Goal: Transaction & Acquisition: Purchase product/service

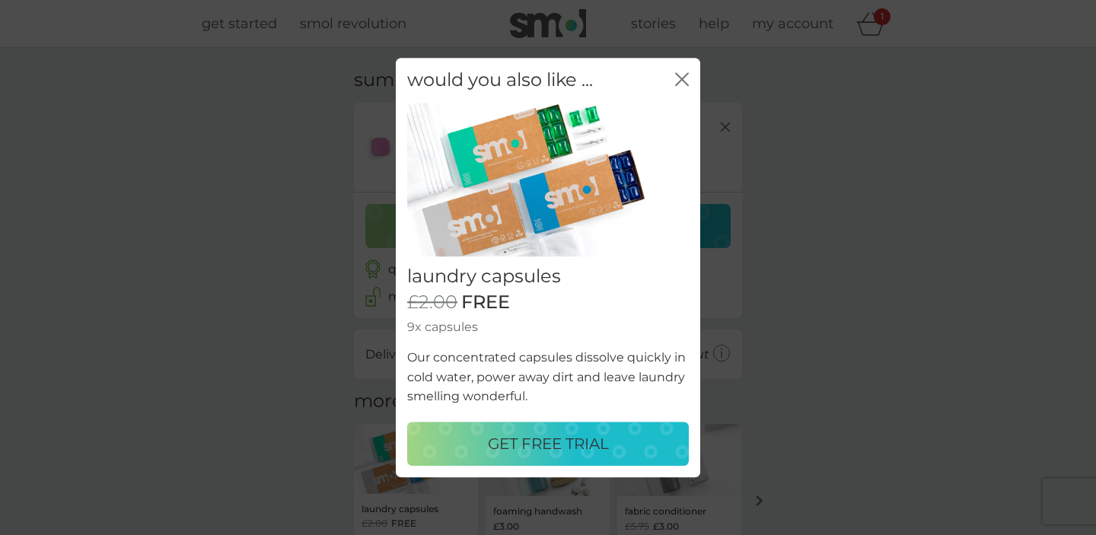
click at [607, 458] on button "GET FREE TRIAL" at bounding box center [548, 444] width 282 height 44
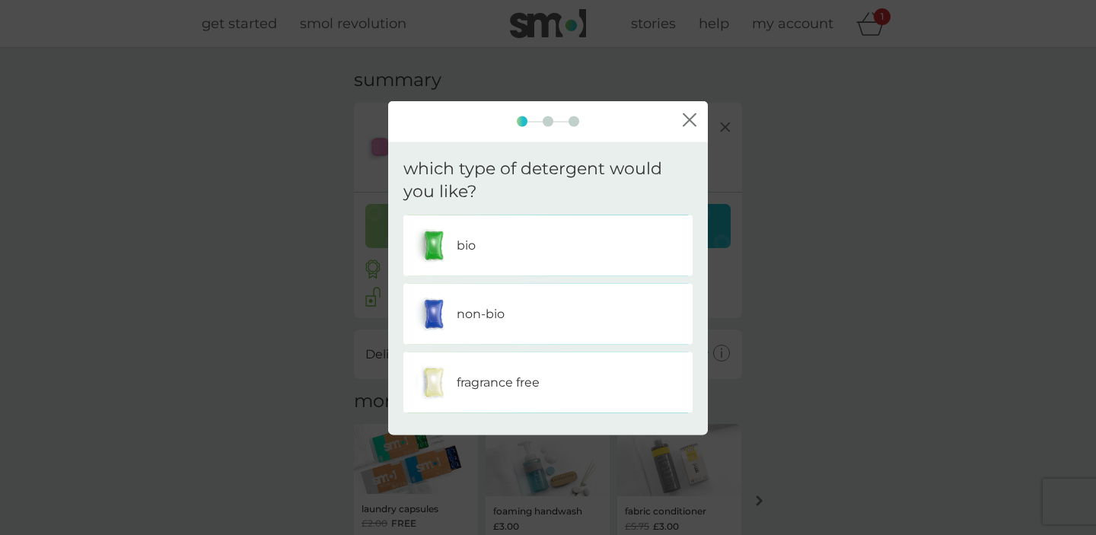
click at [575, 380] on div "fragrance free" at bounding box center [548, 383] width 266 height 38
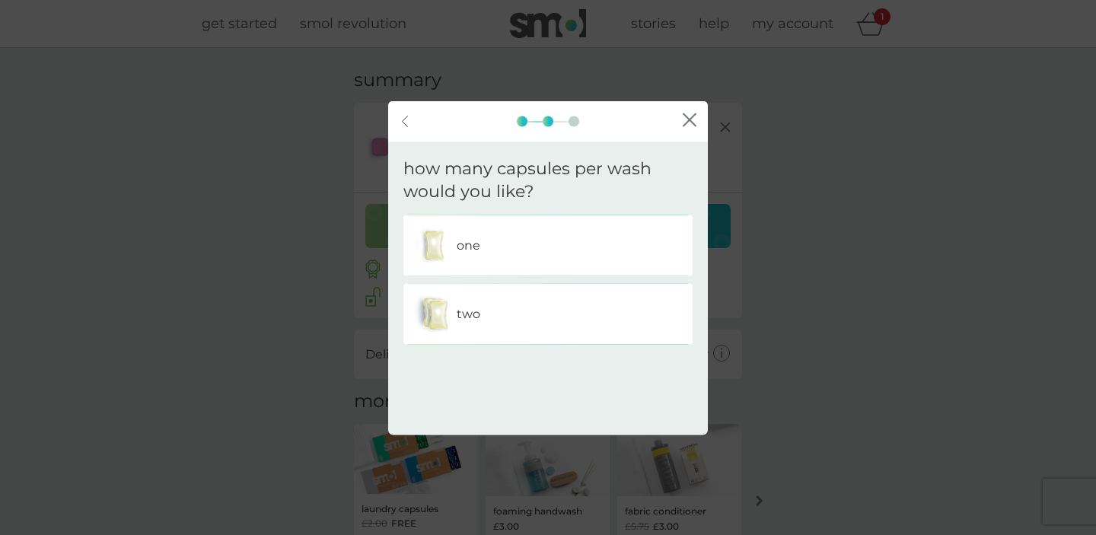
click at [400, 124] on div "back" at bounding box center [405, 121] width 11 height 12
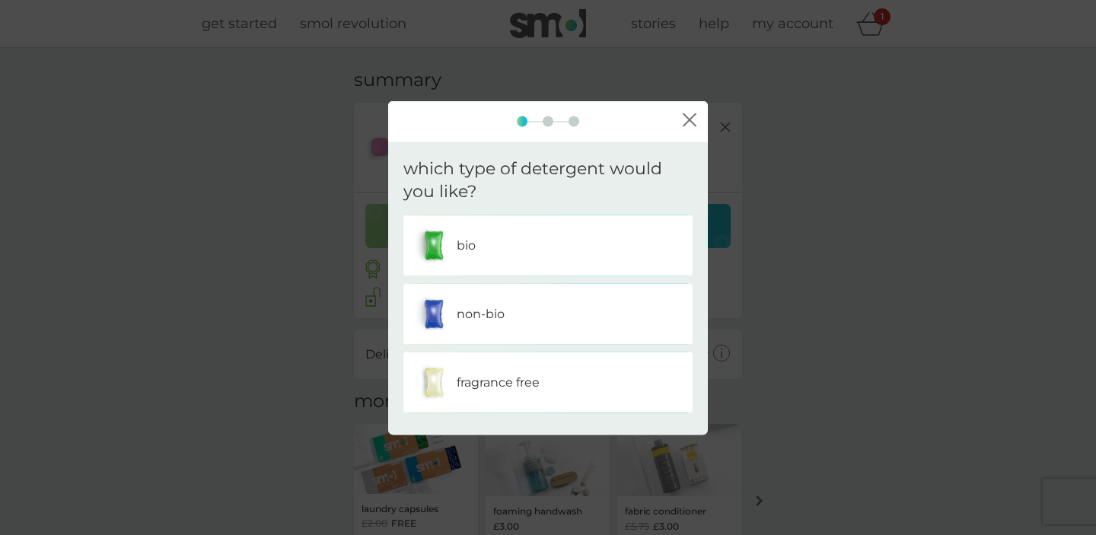
click at [695, 119] on icon "close" at bounding box center [690, 120] width 14 height 14
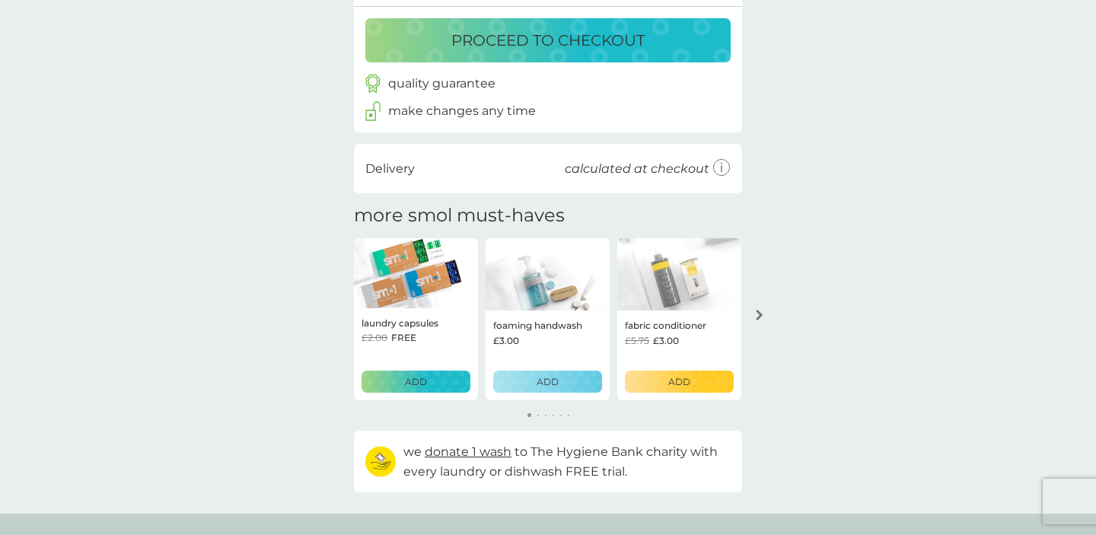
scroll to position [196, 0]
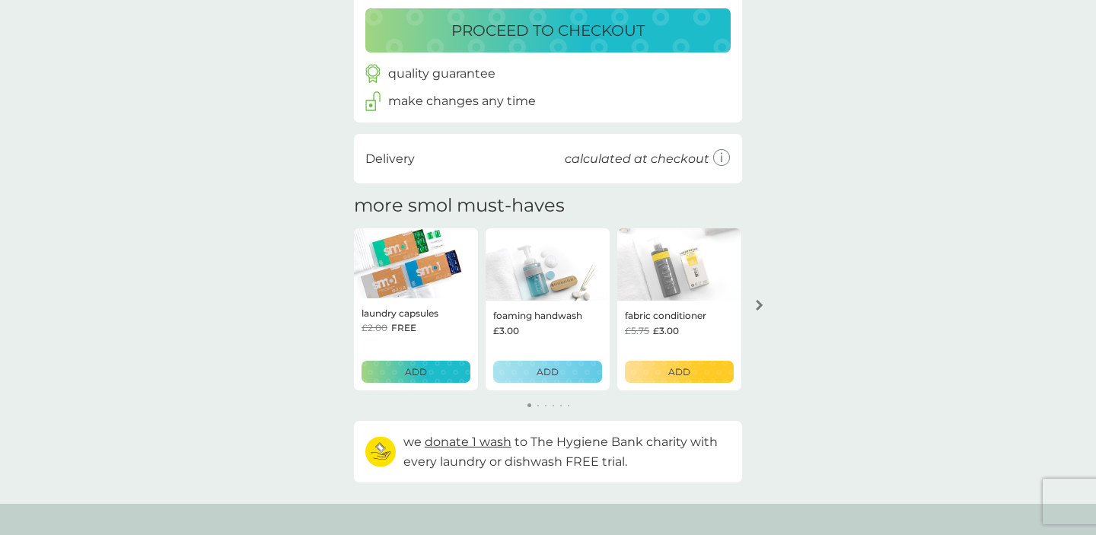
click at [426, 374] on p "ADD" at bounding box center [416, 372] width 22 height 14
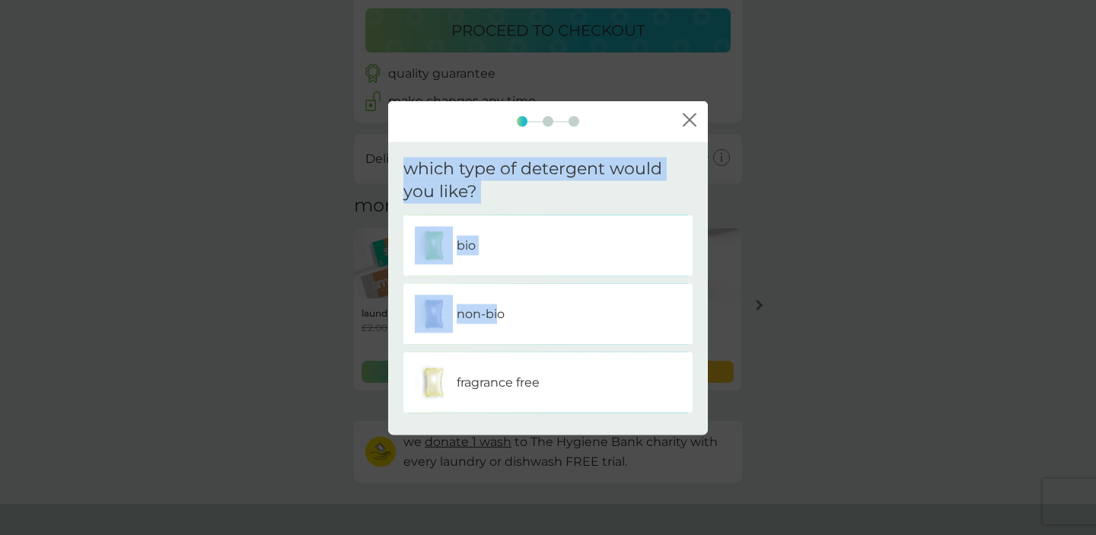
drag, startPoint x: 496, startPoint y: 323, endPoint x: 1036, endPoint y: 131, distance: 573.6
click at [1036, 131] on div "close which type of detergent would you like? bio non-bio fragrance free" at bounding box center [548, 267] width 1096 height 535
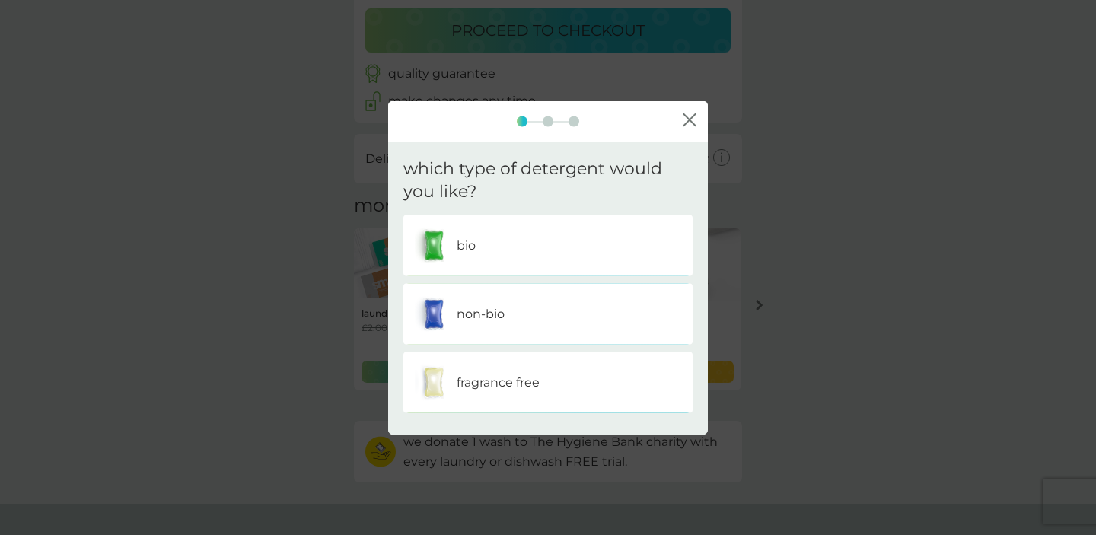
click at [583, 309] on div "non-bio" at bounding box center [548, 314] width 266 height 38
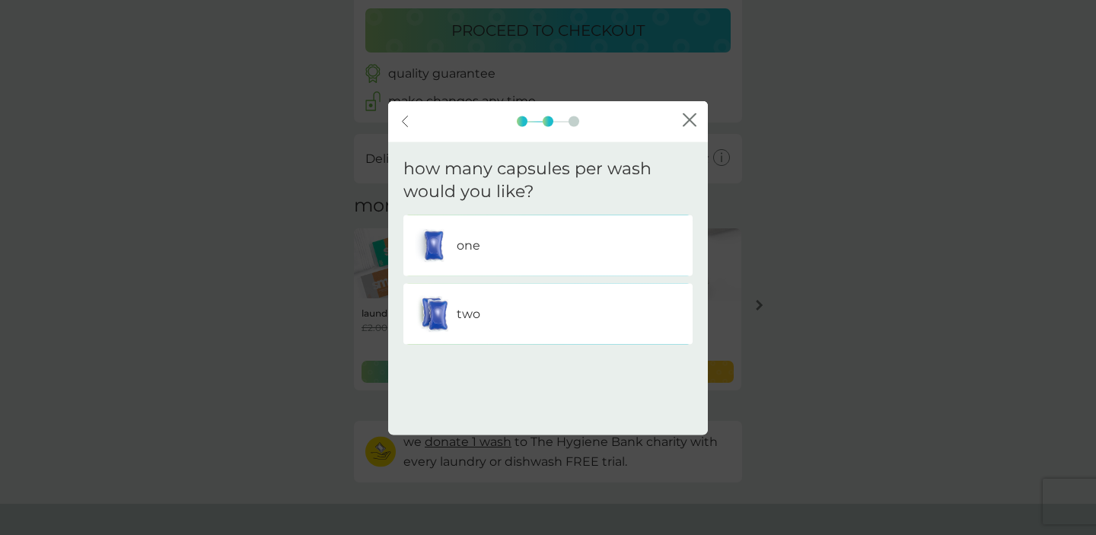
click at [598, 242] on div "one" at bounding box center [548, 246] width 266 height 38
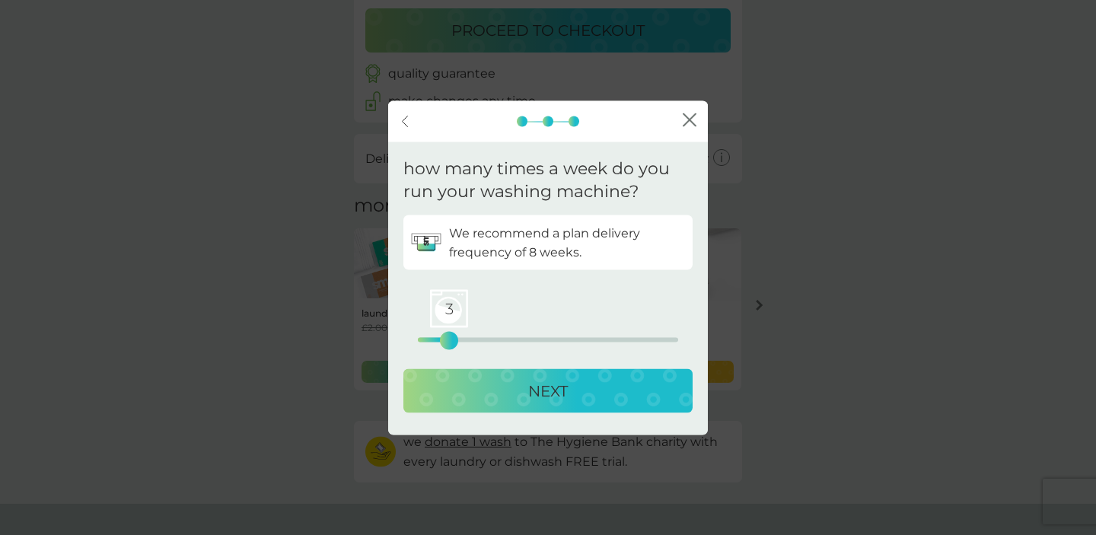
drag, startPoint x: 419, startPoint y: 342, endPoint x: 447, endPoint y: 338, distance: 27.8
click at [447, 338] on div "3" at bounding box center [449, 341] width 6 height 6
click at [441, 338] on div "2" at bounding box center [438, 341] width 6 height 6
click at [499, 391] on div "NEXT" at bounding box center [548, 391] width 259 height 24
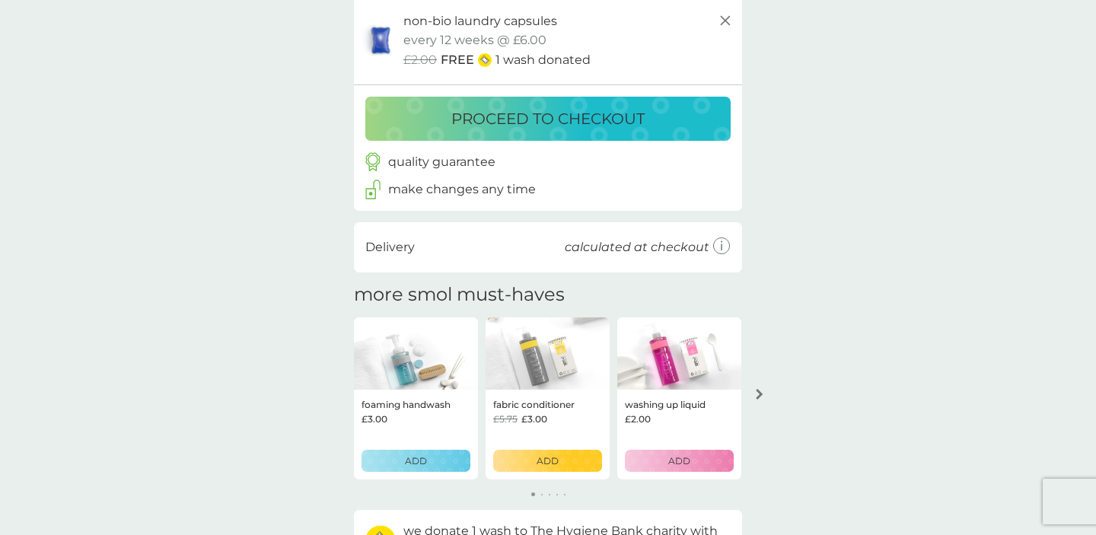
scroll to position [285, 0]
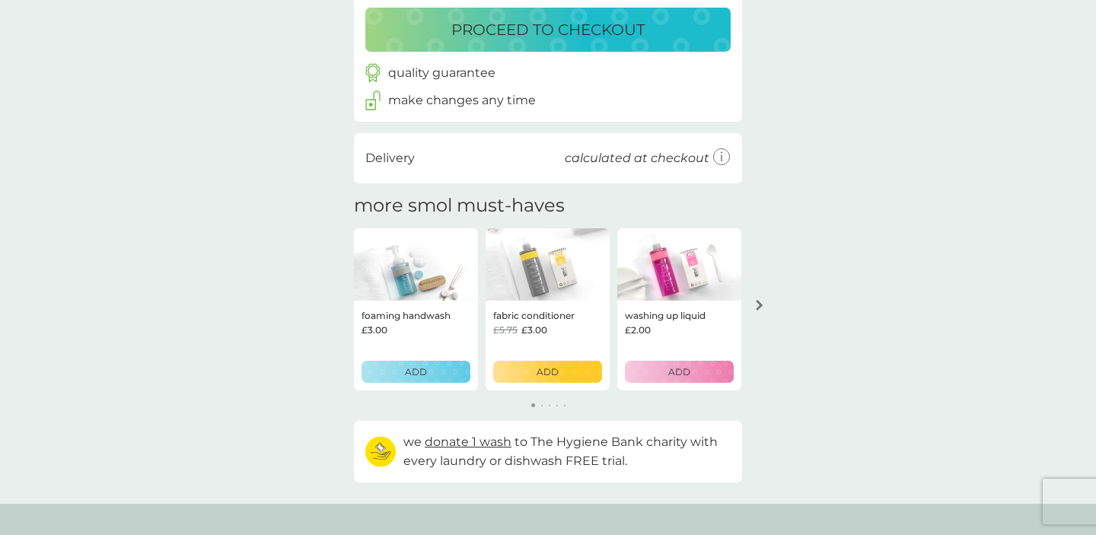
click at [758, 302] on icon "arrow right" at bounding box center [759, 305] width 7 height 11
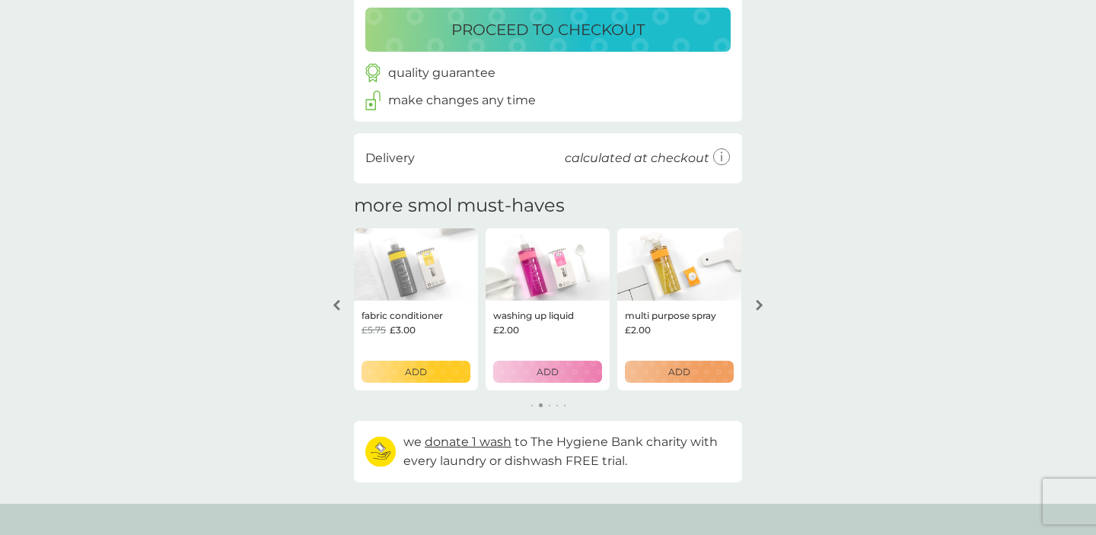
drag, startPoint x: 758, startPoint y: 302, endPoint x: 871, endPoint y: 305, distance: 113.4
click at [871, 307] on div "your basket summary dishwasher tablets trial pack every 4 weeks @ £6.50 £2.00 F…" at bounding box center [548, 133] width 1096 height 740
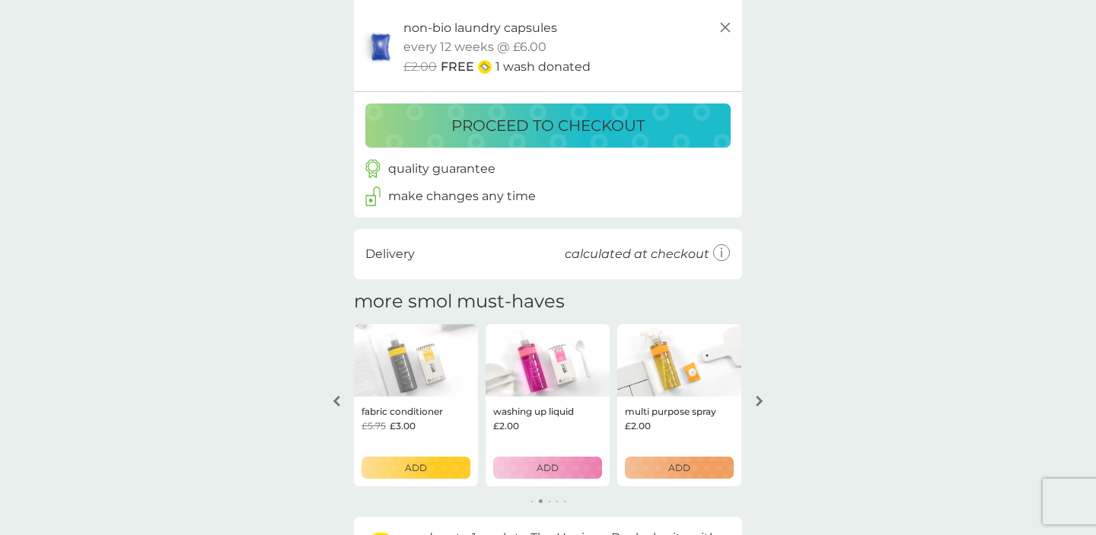
scroll to position [184, 0]
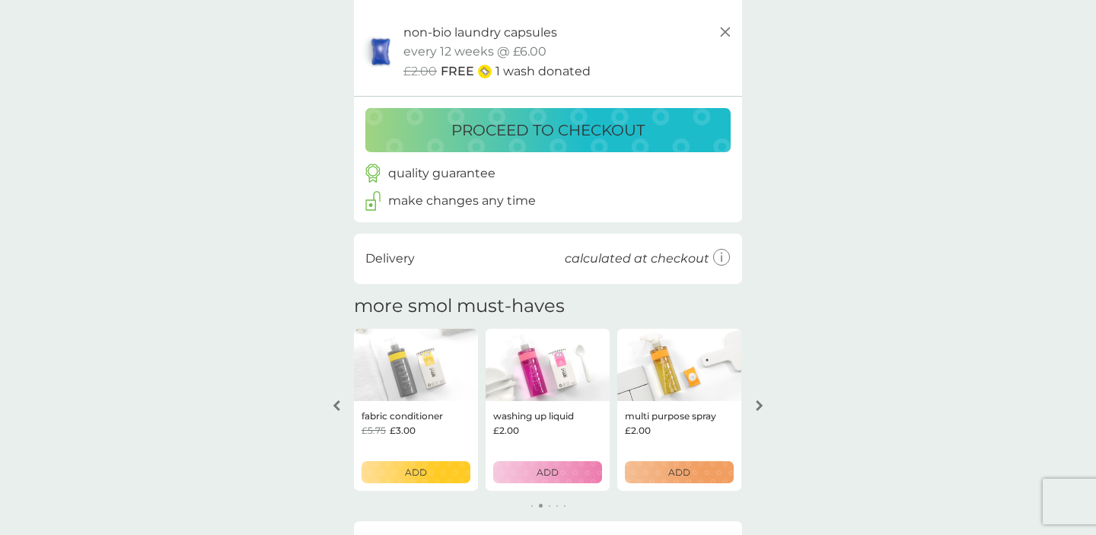
click at [339, 406] on icon "arrow left" at bounding box center [337, 405] width 8 height 11
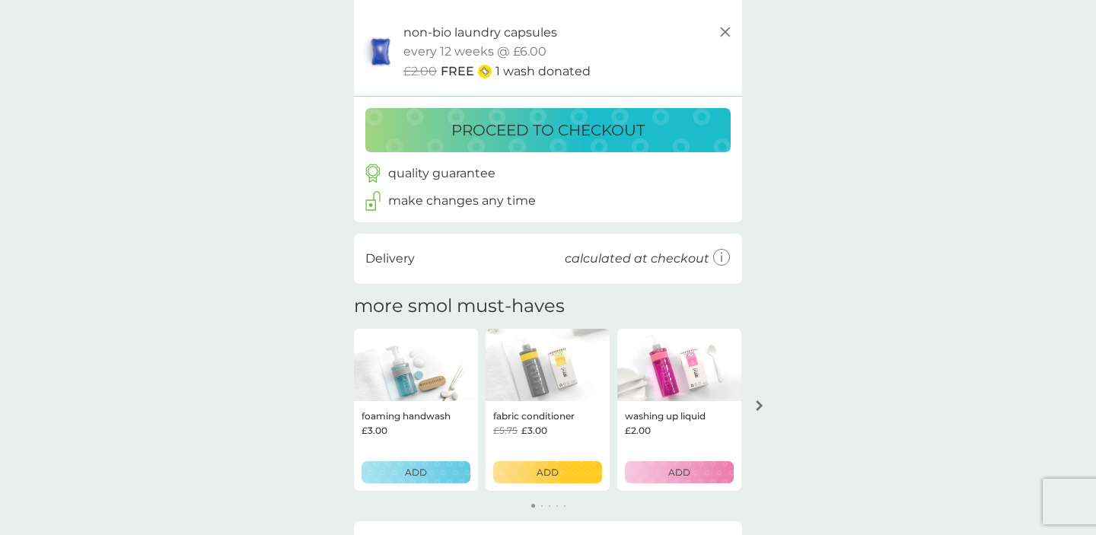
click at [339, 406] on div "your basket summary dishwasher tablets trial pack every 4 weeks @ £6.50 £2.00 F…" at bounding box center [548, 234] width 1096 height 740
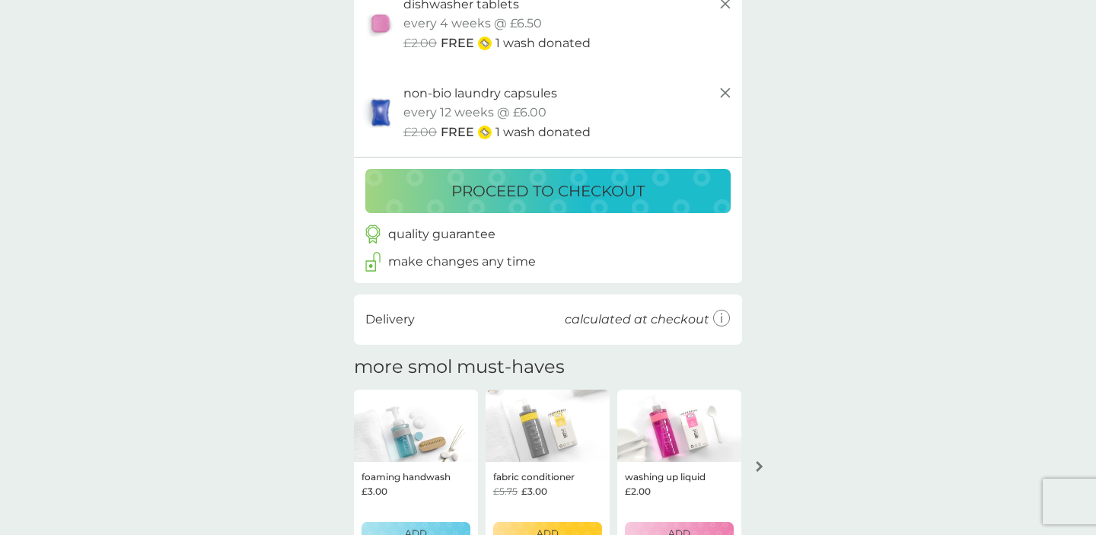
scroll to position [107, 0]
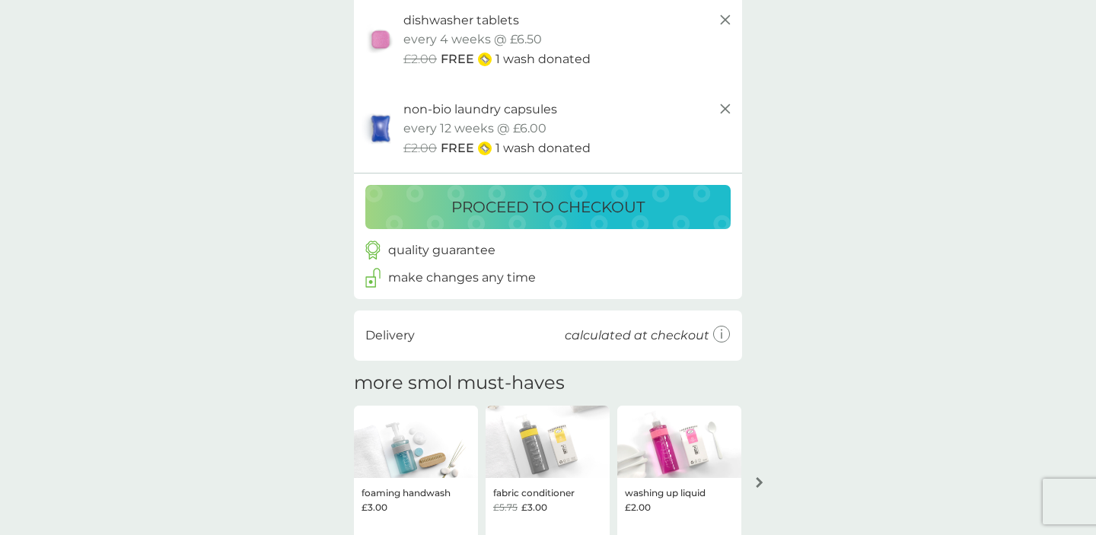
click at [388, 129] on img at bounding box center [380, 128] width 38 height 35
click at [409, 109] on p "non-bio laundry capsules" at bounding box center [480, 110] width 154 height 20
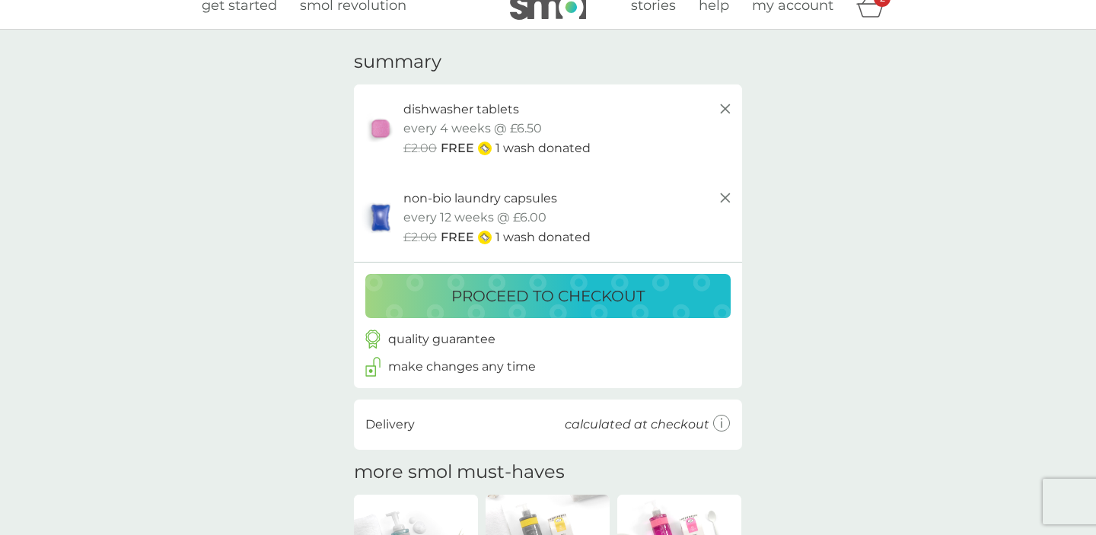
scroll to position [0, 0]
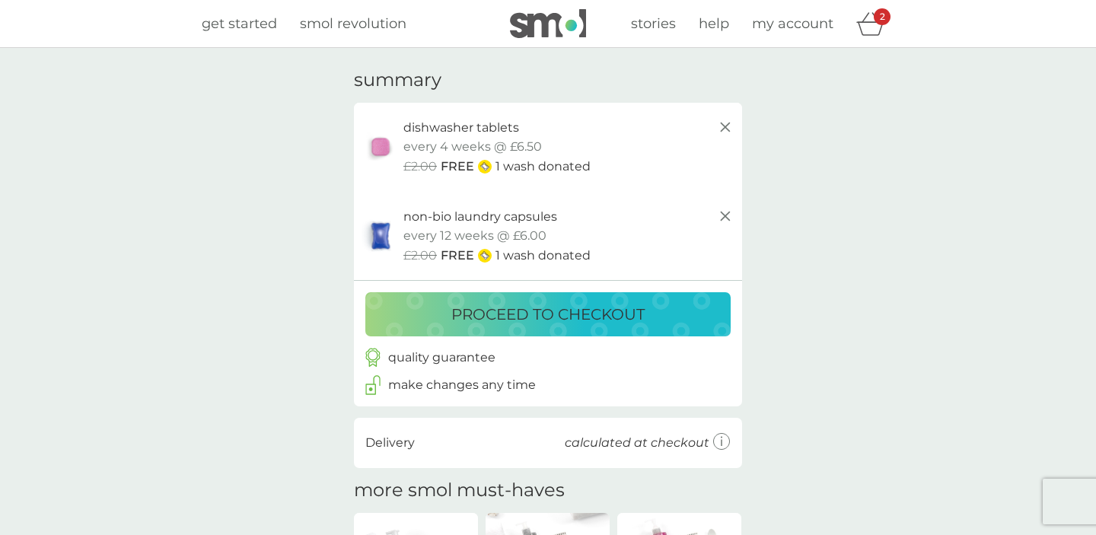
click at [724, 215] on line at bounding box center [725, 216] width 9 height 9
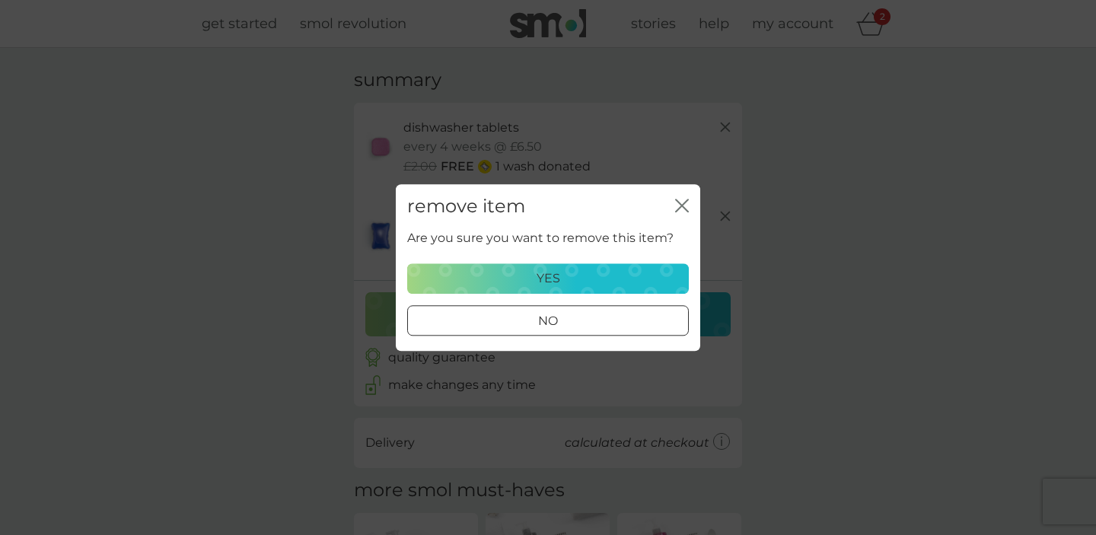
click at [632, 282] on div "yes" at bounding box center [548, 279] width 262 height 20
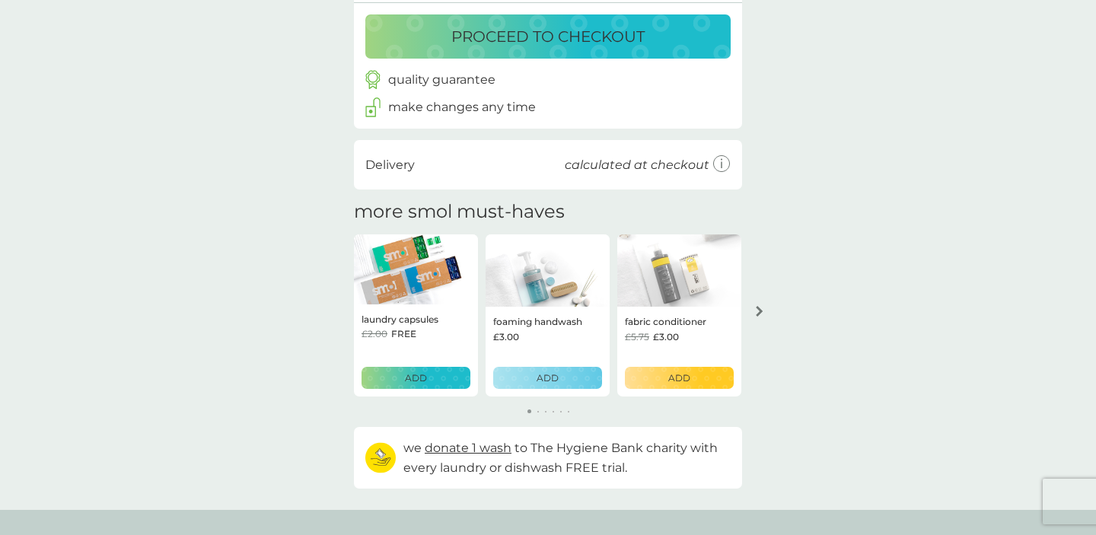
scroll to position [190, 0]
click at [704, 377] on div "ADD" at bounding box center [679, 377] width 89 height 14
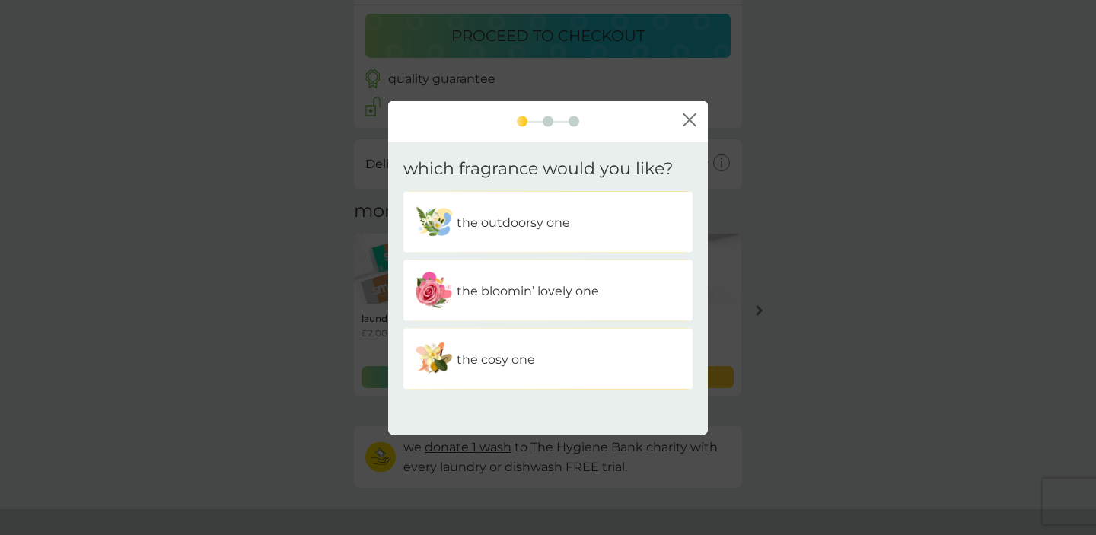
click at [690, 125] on icon "close" at bounding box center [690, 120] width 14 height 14
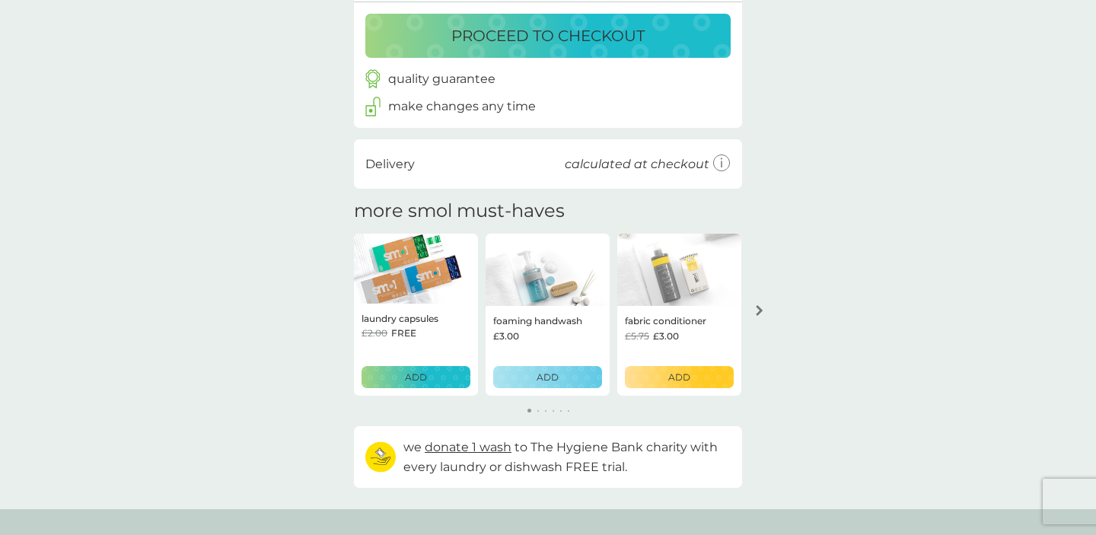
click at [431, 378] on div "ADD" at bounding box center [415, 377] width 89 height 14
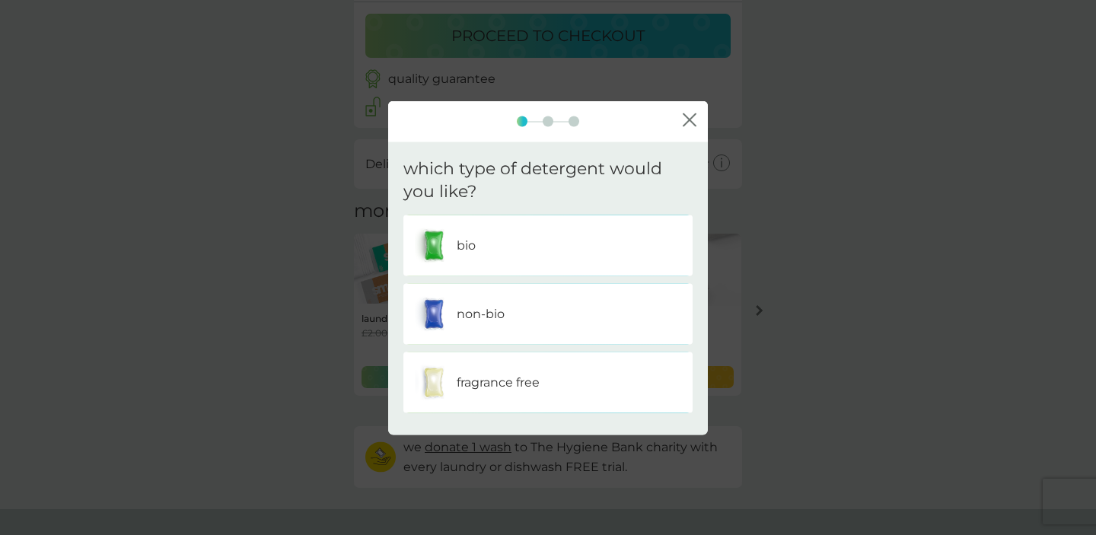
click at [535, 326] on div "non-bio" at bounding box center [548, 314] width 266 height 38
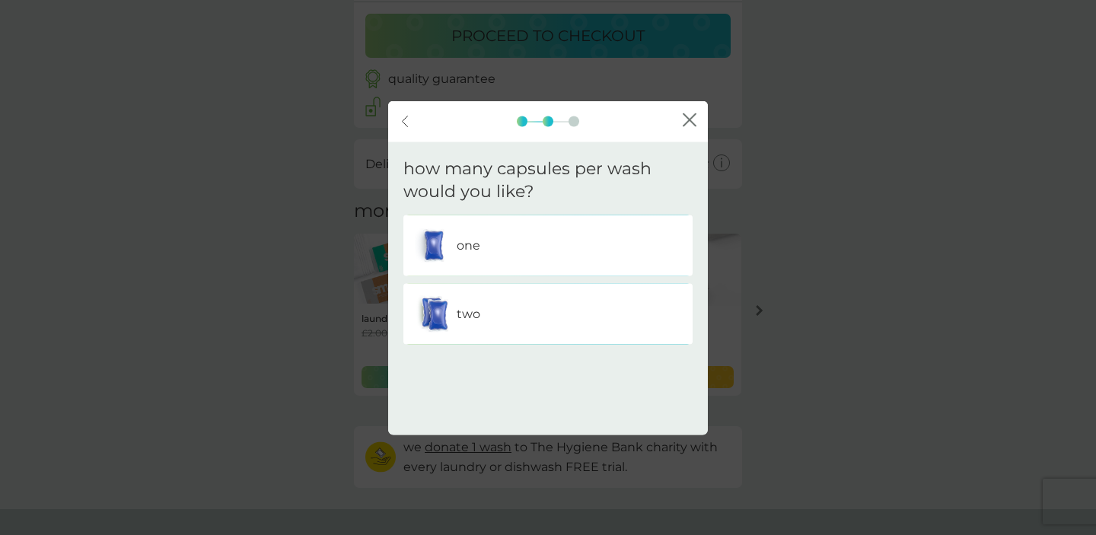
click at [537, 245] on div "one" at bounding box center [548, 246] width 266 height 38
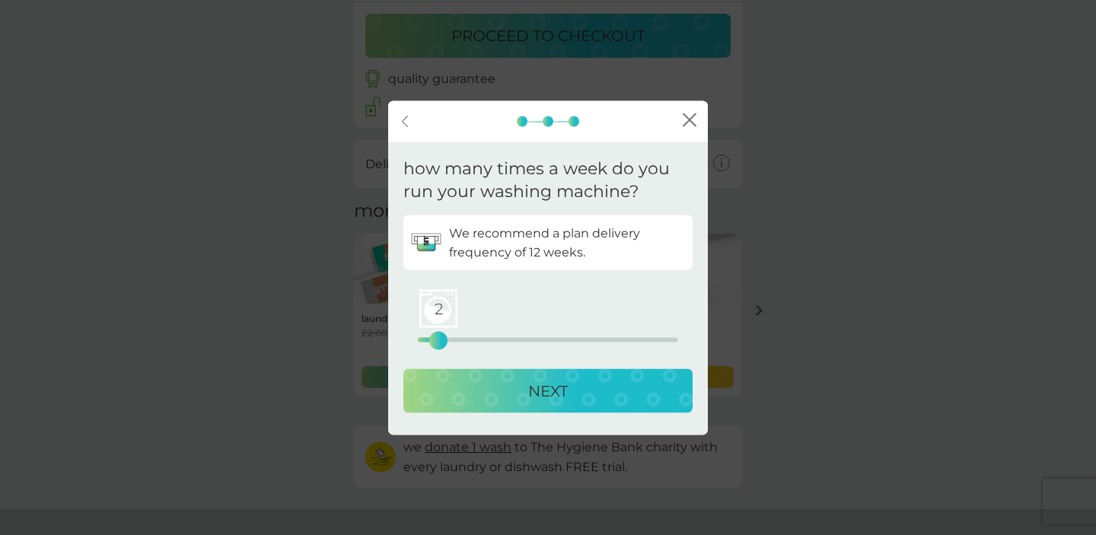
drag, startPoint x: 422, startPoint y: 342, endPoint x: 444, endPoint y: 340, distance: 21.4
click at [441, 340] on div "2" at bounding box center [438, 341] width 6 height 6
click at [477, 396] on div "NEXT" at bounding box center [548, 391] width 259 height 24
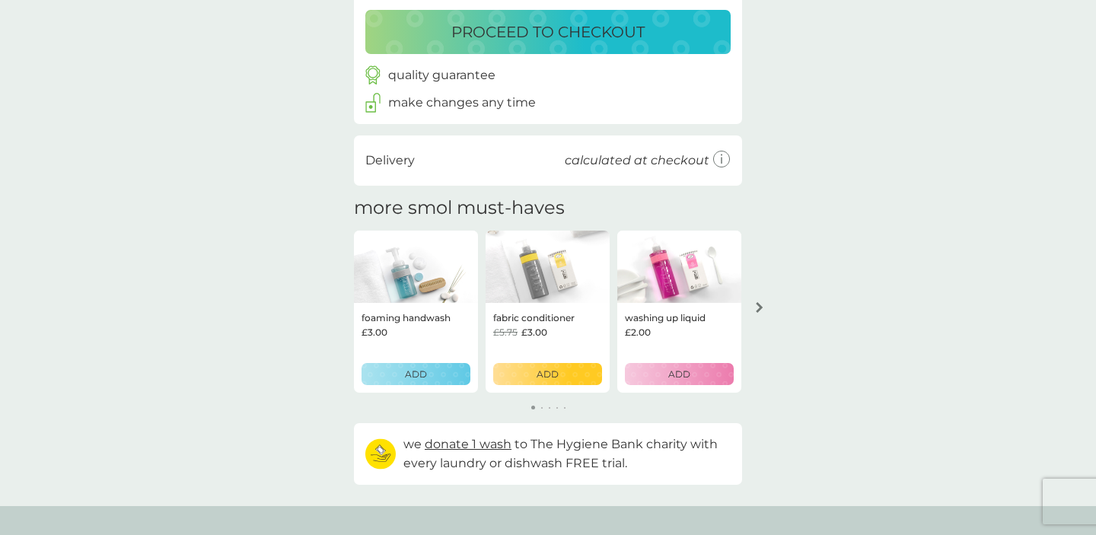
scroll to position [288, 0]
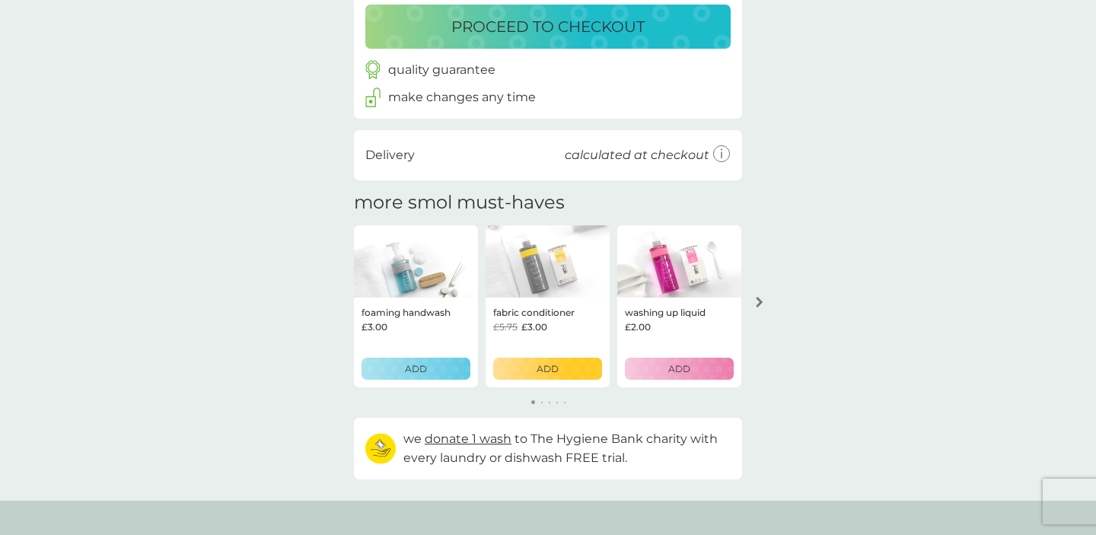
click at [762, 302] on icon "arrow right" at bounding box center [760, 302] width 8 height 11
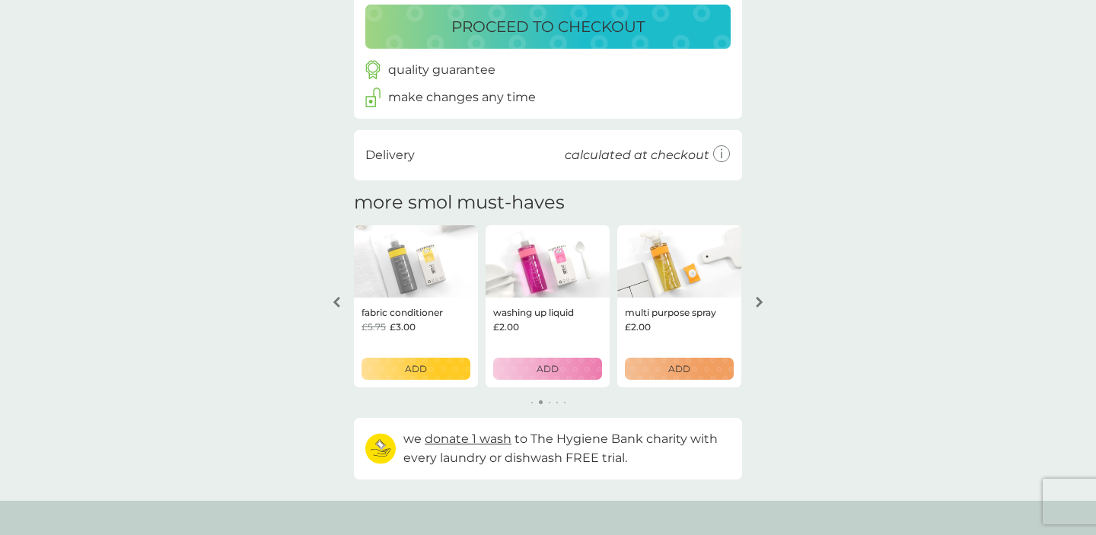
click at [761, 298] on icon "arrow right" at bounding box center [760, 302] width 8 height 11
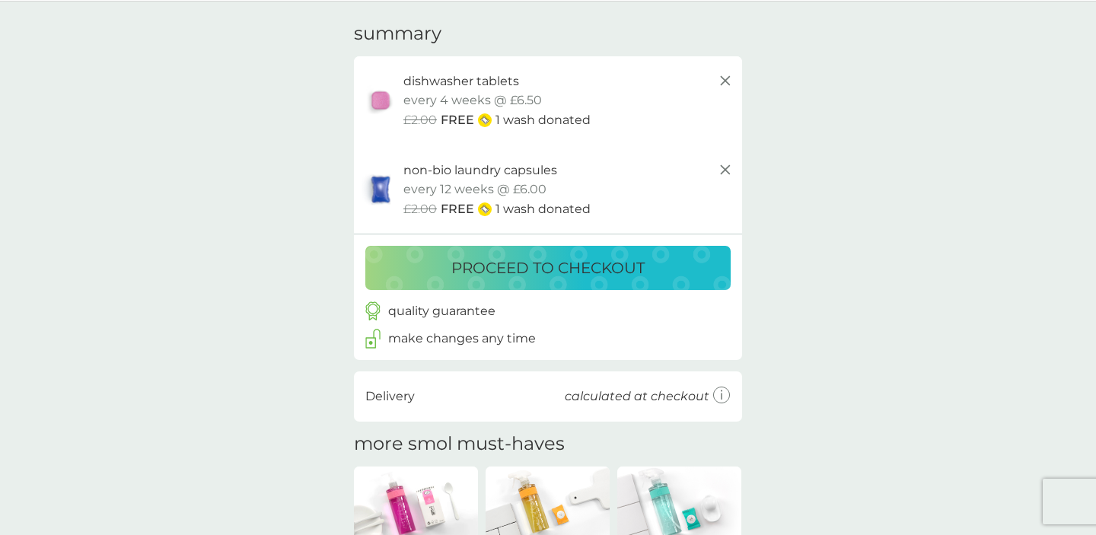
scroll to position [0, 0]
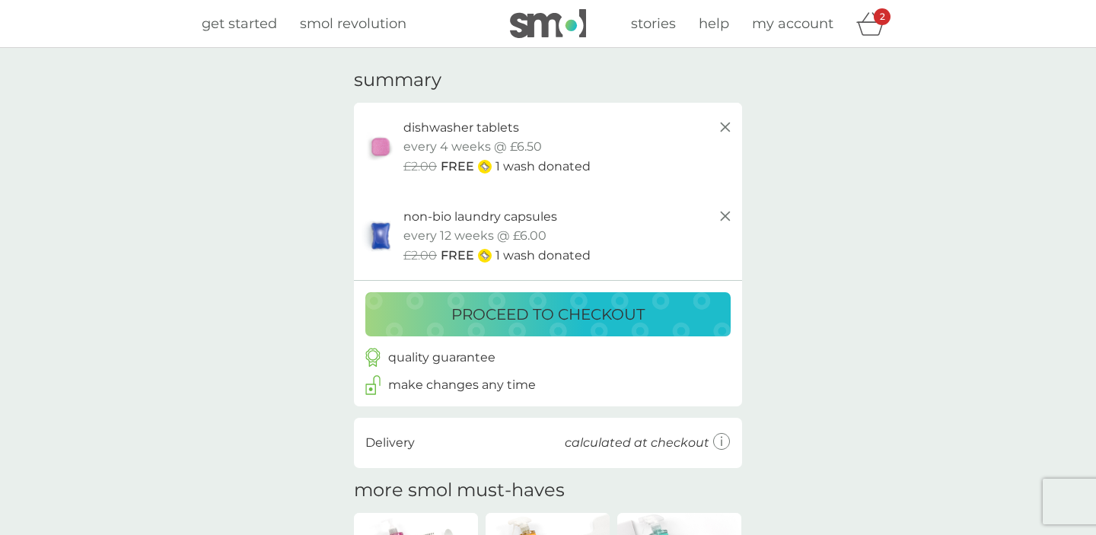
click at [668, 312] on div "proceed to checkout" at bounding box center [547, 314] width 335 height 24
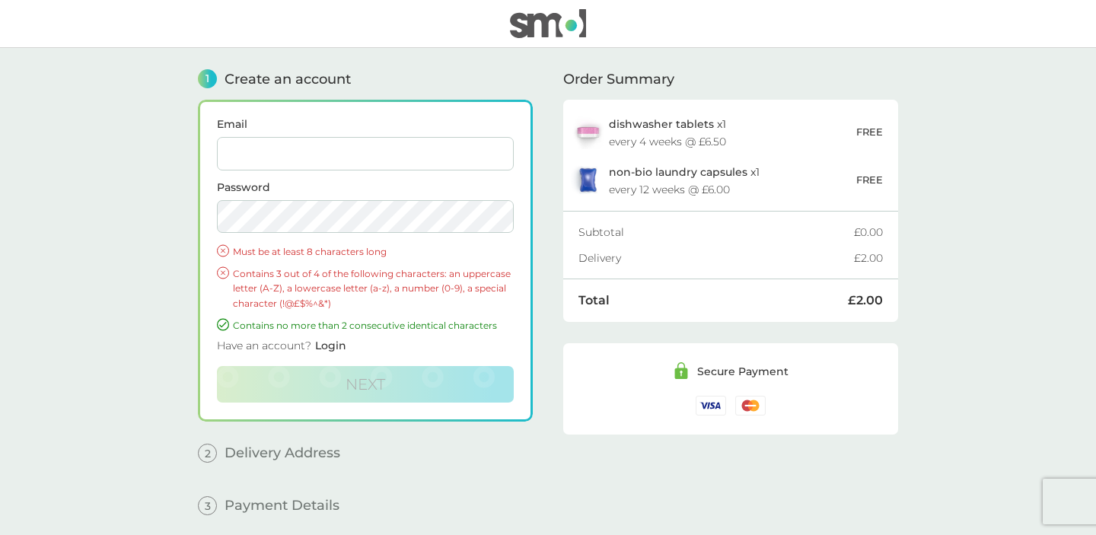
click at [429, 164] on input "Email" at bounding box center [365, 153] width 297 height 33
type input "[PERSON_NAME][EMAIL_ADDRESS][DOMAIN_NAME]"
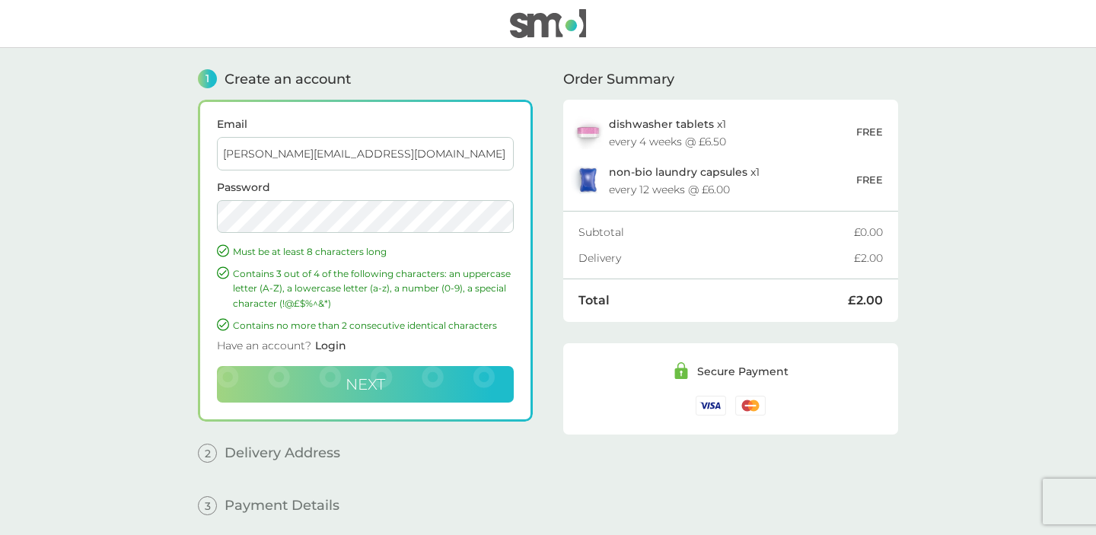
click at [396, 384] on button "Next" at bounding box center [365, 384] width 297 height 37
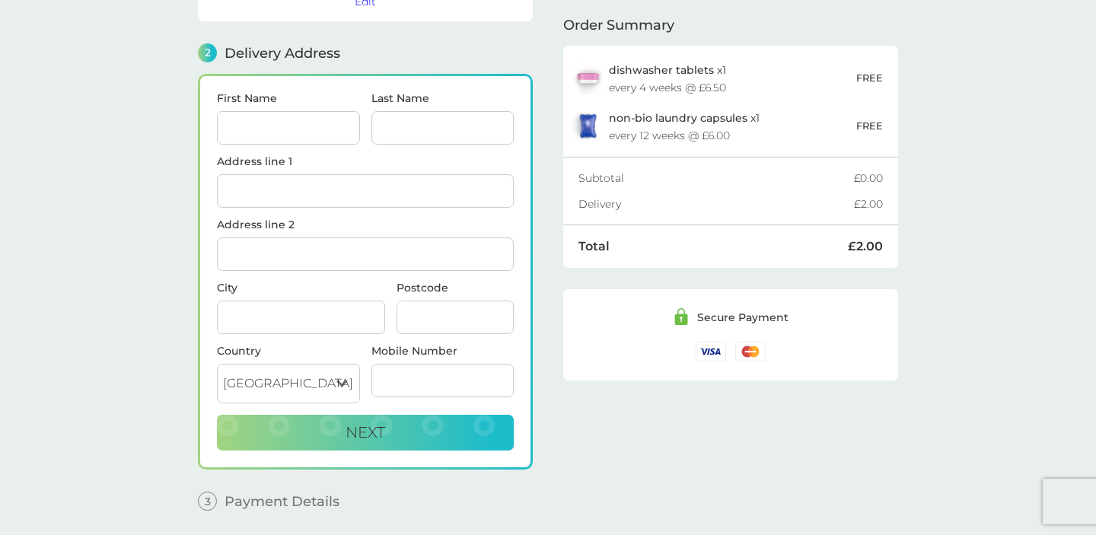
scroll to position [186, 0]
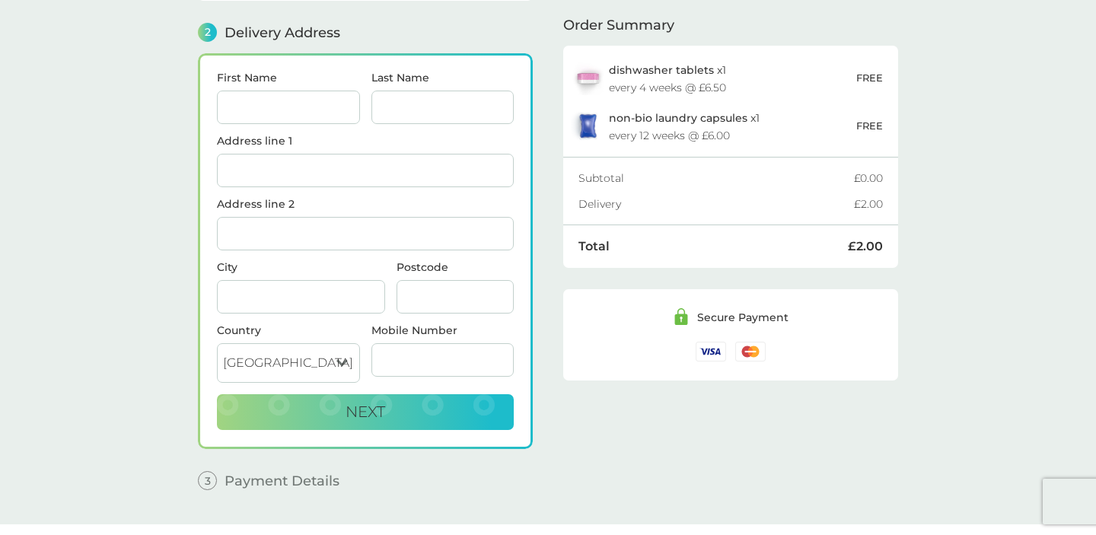
click at [319, 117] on input "First Name" at bounding box center [288, 107] width 143 height 33
type input "[PERSON_NAME]"
type input "[STREET_ADDRESS]"
type input "[GEOGRAPHIC_DATA]"
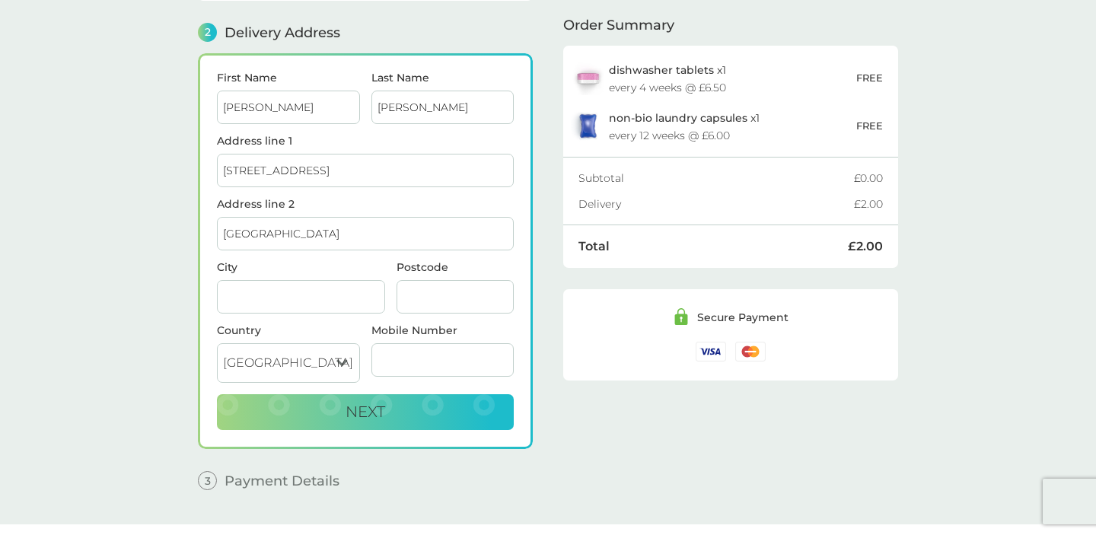
type input "Bishops Stortford"
type input "CM23 4PQ"
type input "07535053068"
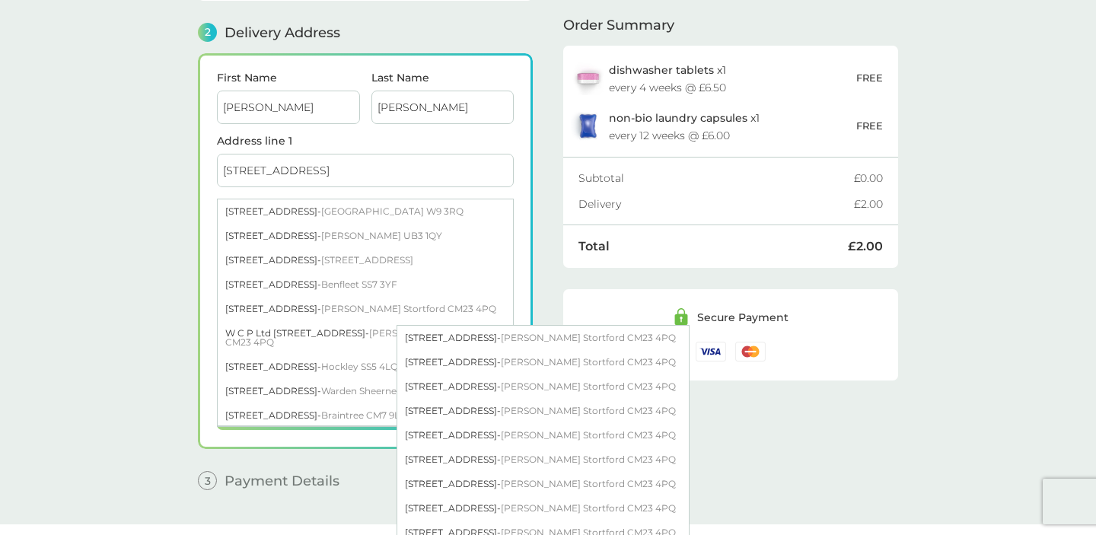
click at [348, 168] on input "[STREET_ADDRESS]" at bounding box center [365, 170] width 297 height 33
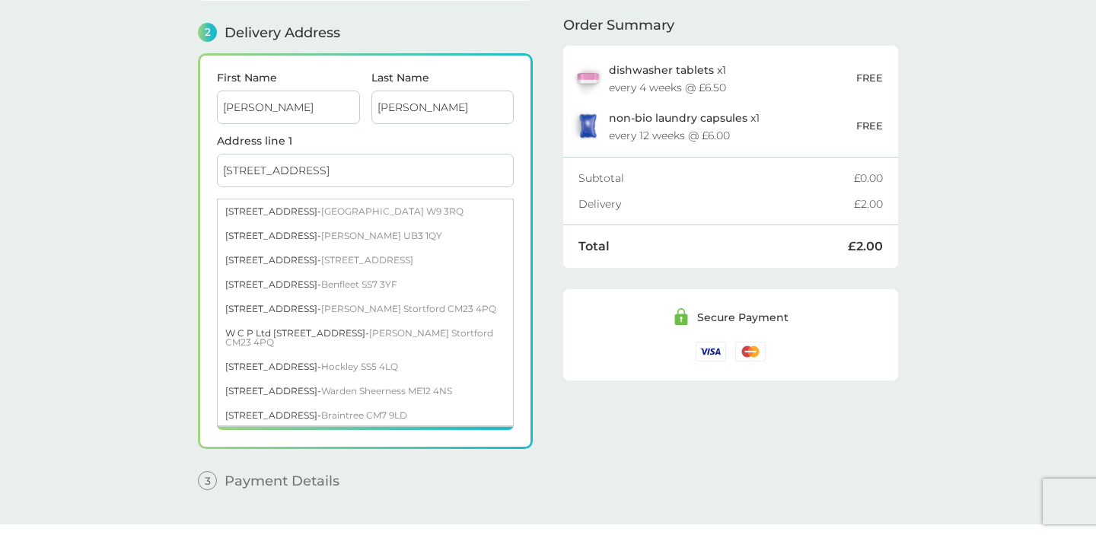
click at [348, 168] on input "[STREET_ADDRESS]" at bounding box center [365, 170] width 297 height 33
type input "Flat 35"
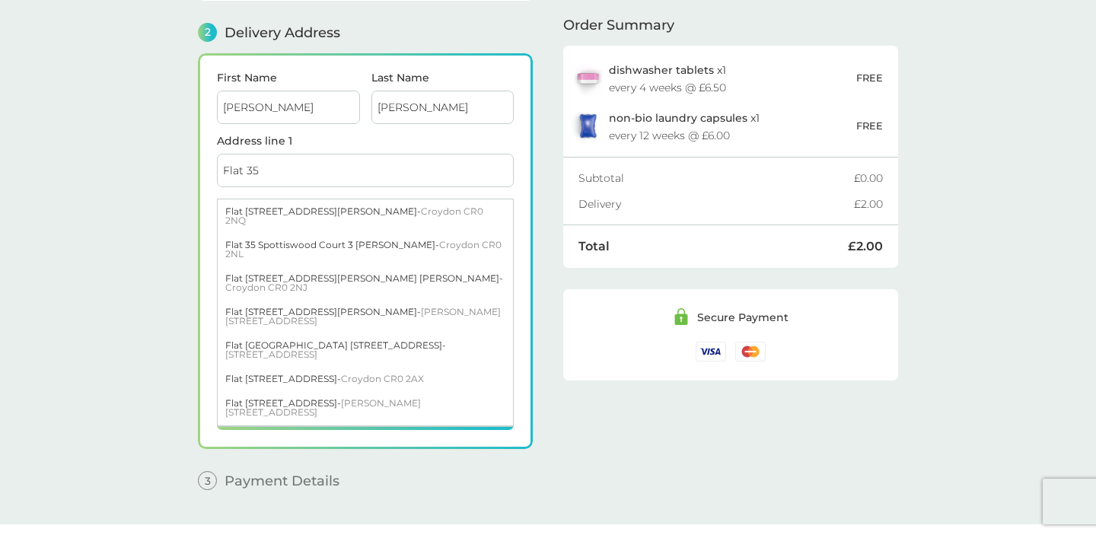
click at [145, 268] on main "1 Create an account [PERSON_NAME][EMAIL_ADDRESS][DOMAIN_NAME] Edit 2 Delivery A…" at bounding box center [548, 193] width 1096 height 663
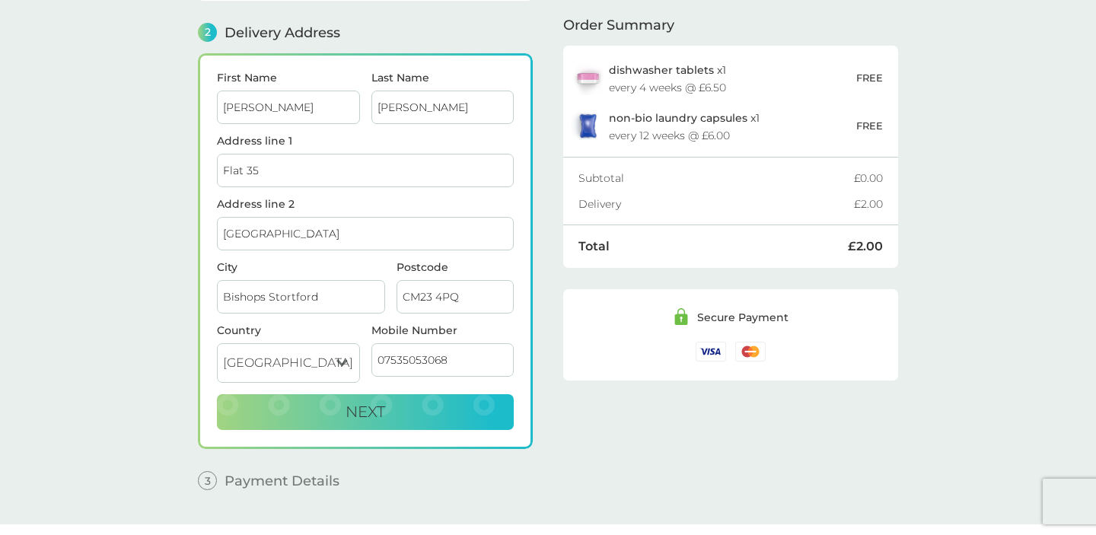
click at [326, 227] on input "[GEOGRAPHIC_DATA]" at bounding box center [365, 233] width 297 height 33
type input "[STREET_ADDRESS]"
click at [324, 288] on input "Bishops Stortford" at bounding box center [301, 296] width 168 height 33
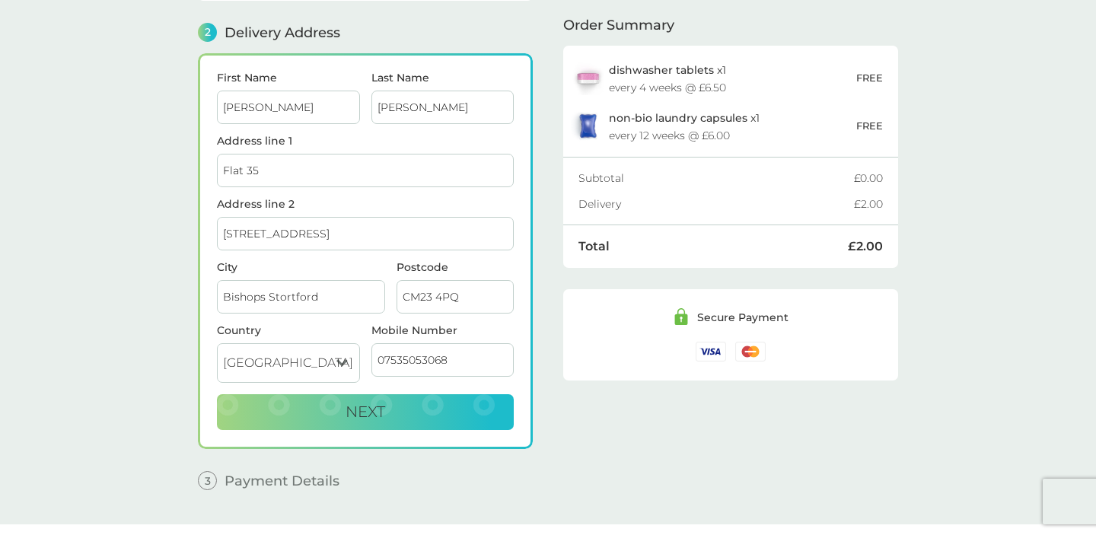
click at [324, 288] on input "Bishops Stortford" at bounding box center [301, 296] width 168 height 33
type input "[GEOGRAPHIC_DATA]"
click at [441, 297] on input "CM23 4PQ" at bounding box center [454, 296] width 117 height 33
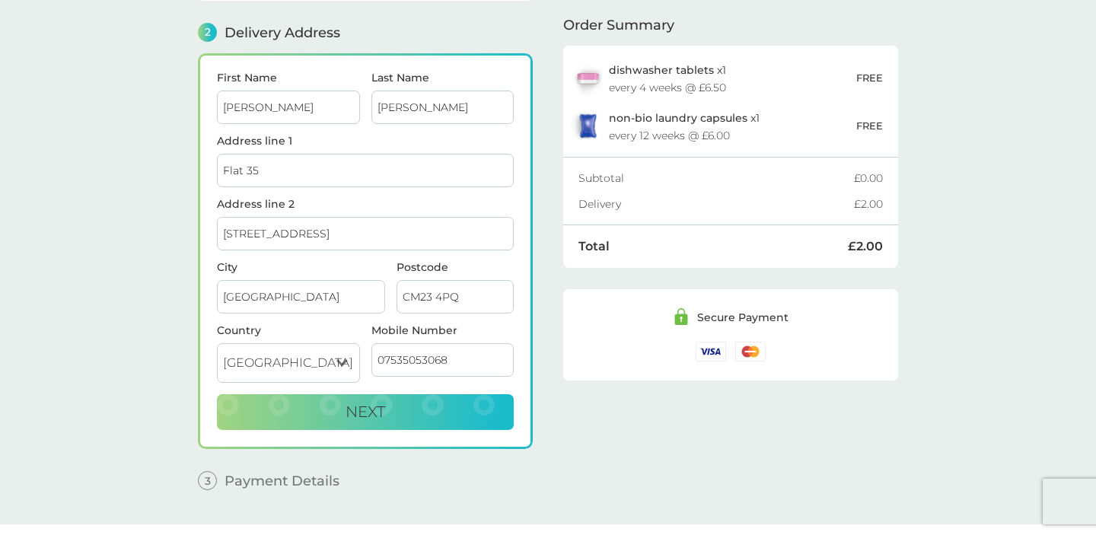
click at [441, 297] on input "CM23 4PQ" at bounding box center [454, 296] width 117 height 33
type input "SE11 6HR"
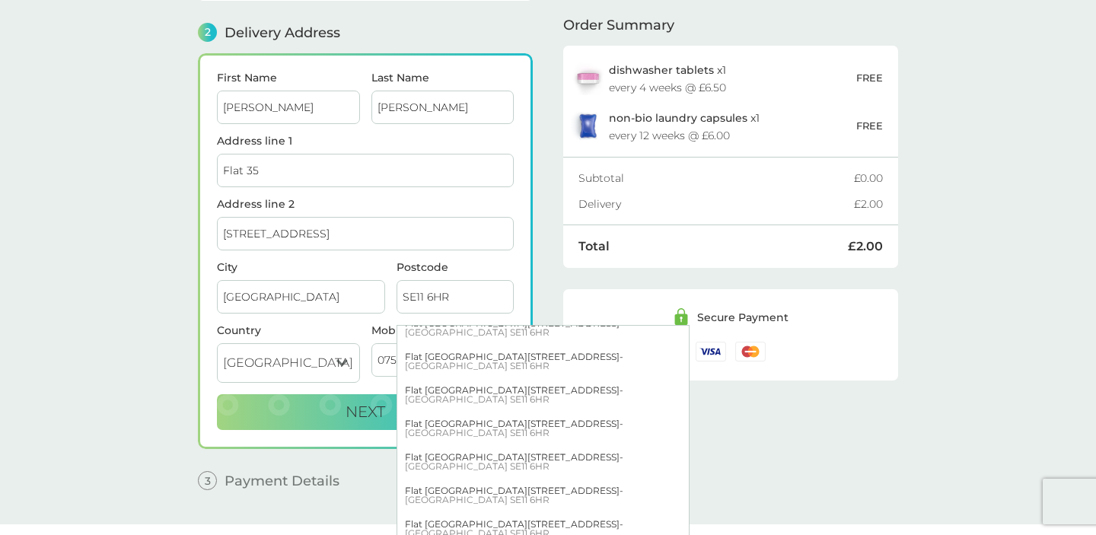
scroll to position [570, 0]
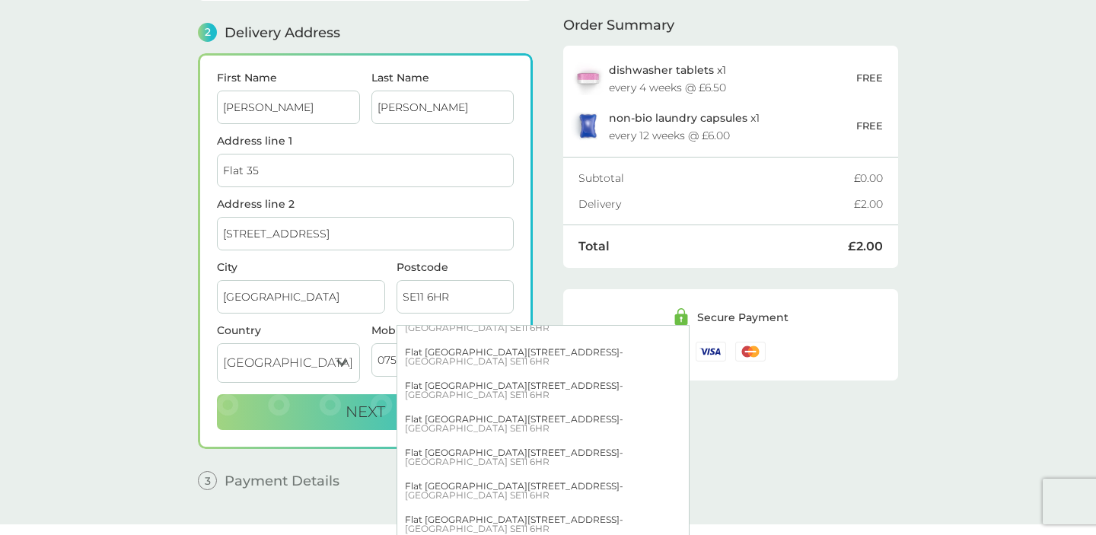
type input "Flat [STREET_ADDRESS]"
type input "[GEOGRAPHIC_DATA]"
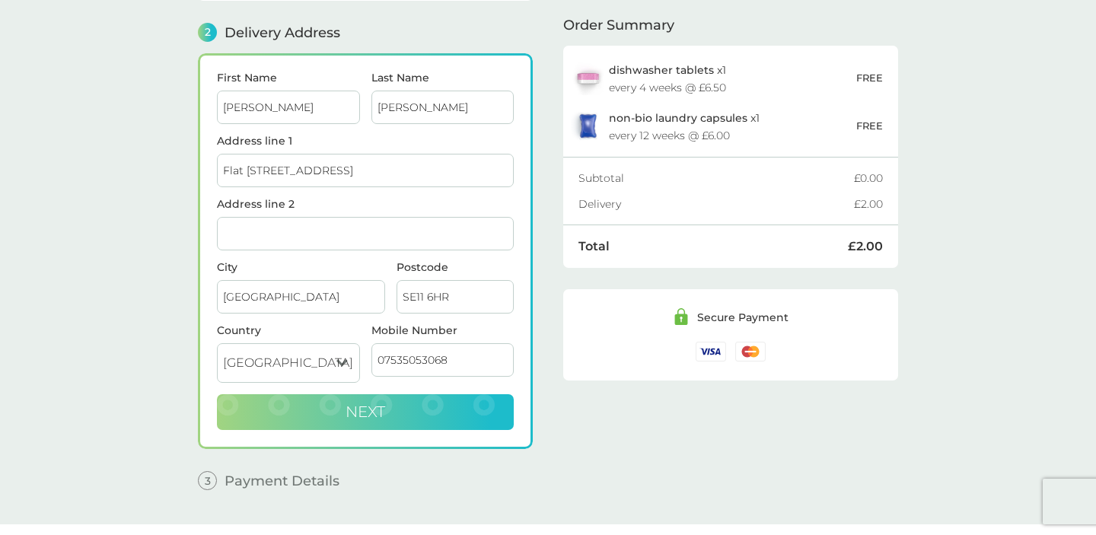
click at [476, 411] on button "Next" at bounding box center [365, 412] width 297 height 37
checkbox input "true"
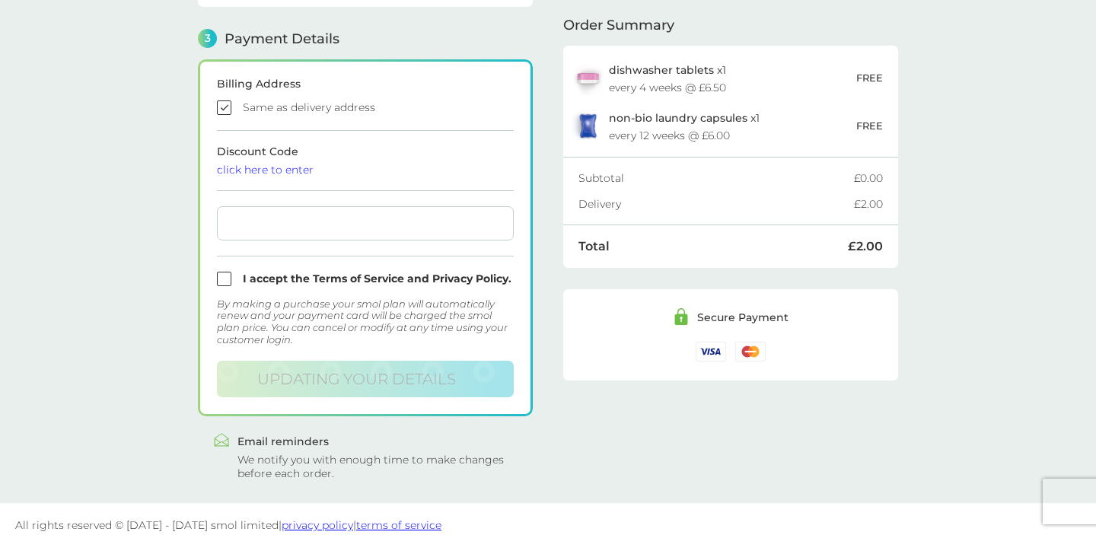
scroll to position [419, 0]
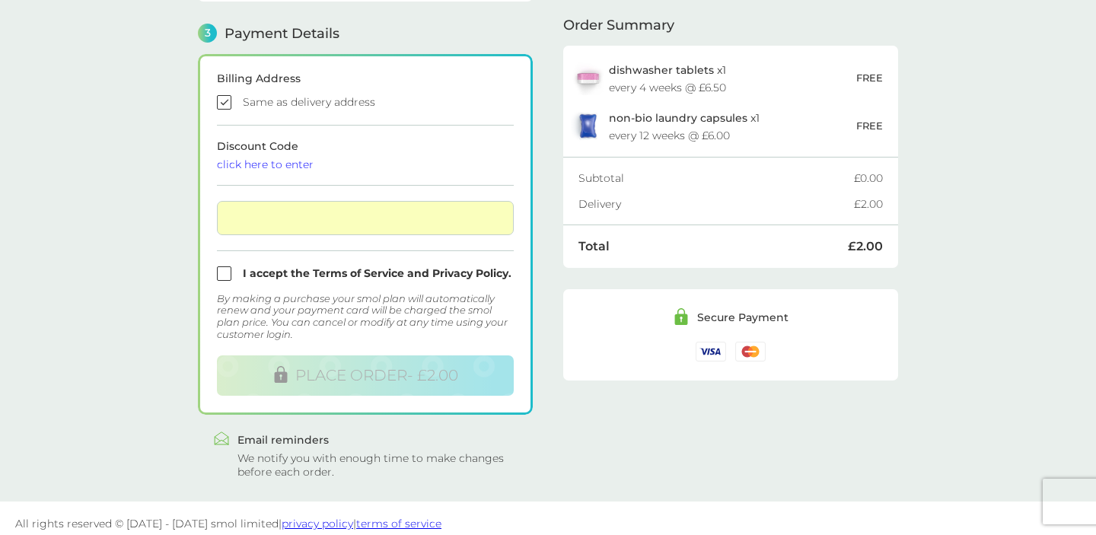
click at [227, 279] on input "checkbox" at bounding box center [365, 273] width 297 height 14
checkbox input "true"
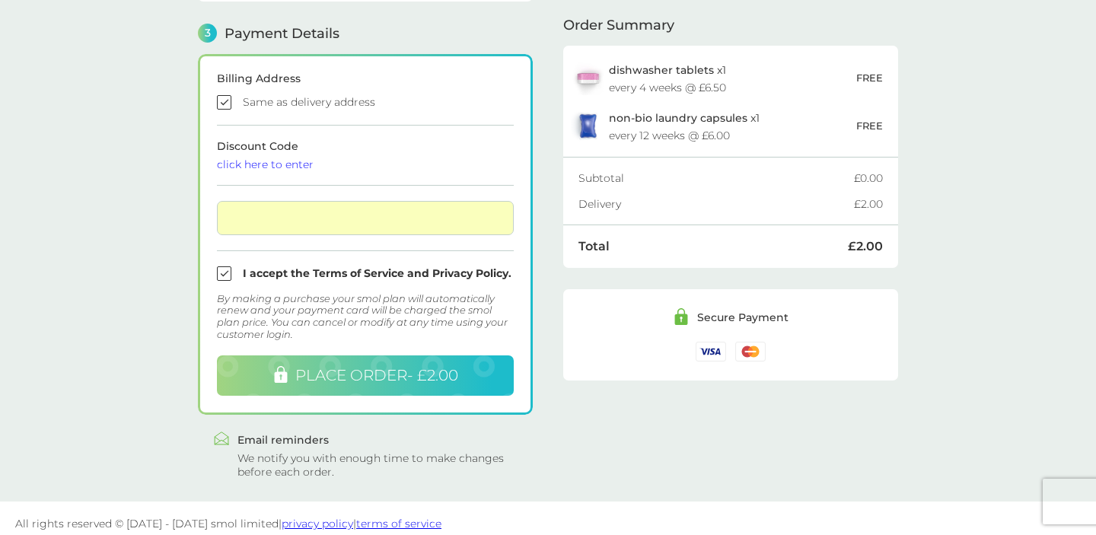
click at [470, 383] on button "PLACE ORDER - £2.00" at bounding box center [365, 375] width 297 height 40
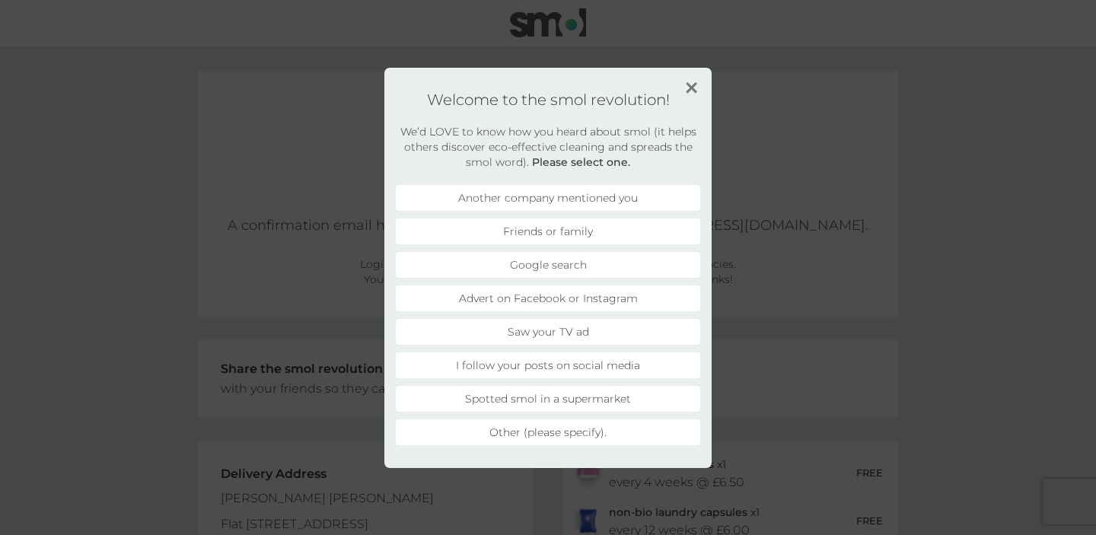
click at [693, 88] on img at bounding box center [691, 87] width 11 height 11
